Goal: Information Seeking & Learning: Learn about a topic

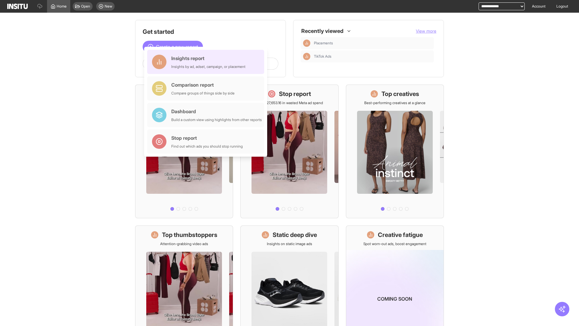
click at [207, 62] on div "Insights report Insights by ad, adset, campaign, or placement" at bounding box center [208, 62] width 74 height 14
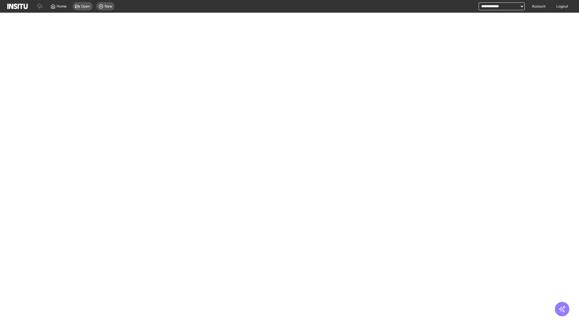
select select "**"
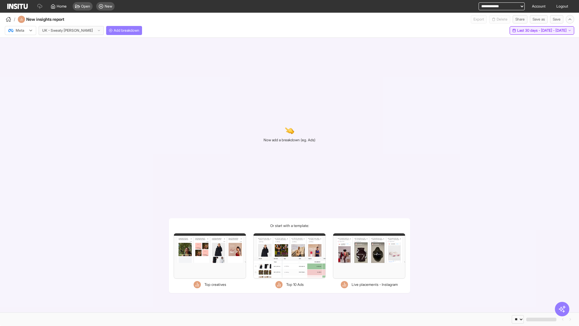
click at [529, 30] on span "Last 30 days - [DATE] - [DATE]" at bounding box center [541, 30] width 49 height 5
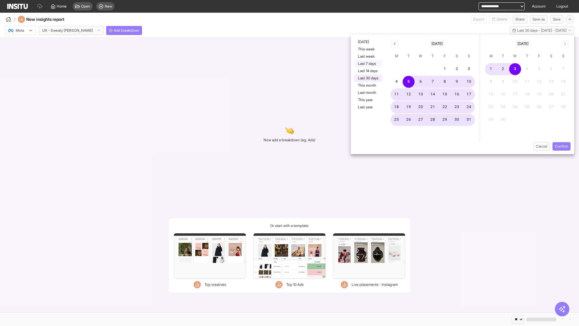
click at [368, 64] on button "Last 7 days" at bounding box center [368, 63] width 28 height 7
